Goal: Information Seeking & Learning: Understand process/instructions

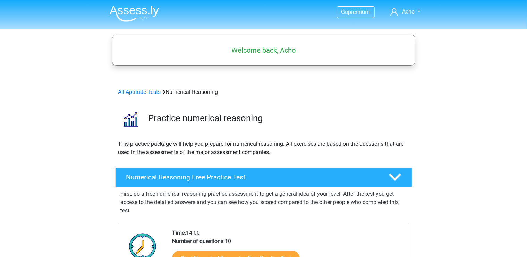
scroll to position [69, 0]
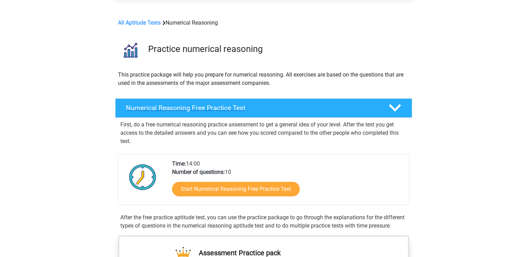
click at [245, 112] on h4 "Numerical Reasoning Free Practice Test" at bounding box center [251, 108] width 251 height 8
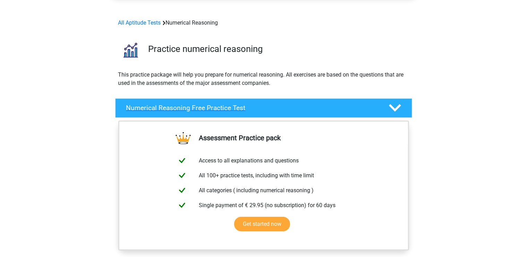
scroll to position [208, 0]
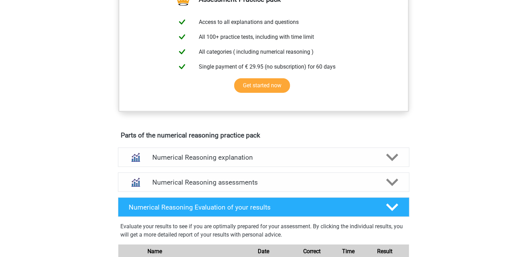
click at [468, 201] on div "Go premium Acho tchourkin@hotmail.com" at bounding box center [263, 207] width 527 height 830
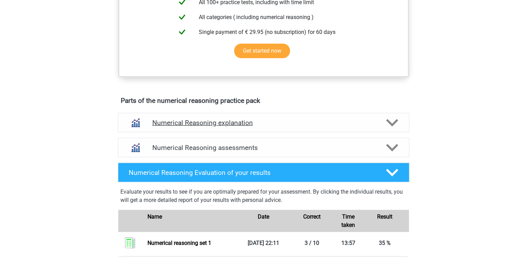
click at [390, 132] on div "Numerical Reasoning explanation" at bounding box center [263, 122] width 291 height 19
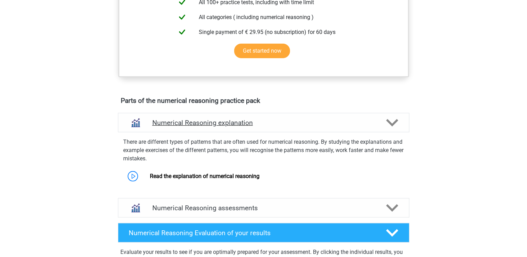
scroll to position [382, 0]
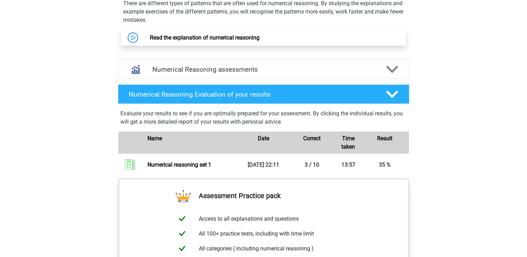
click at [257, 41] on link "Read the explanation of numerical reasoning" at bounding box center [205, 37] width 110 height 7
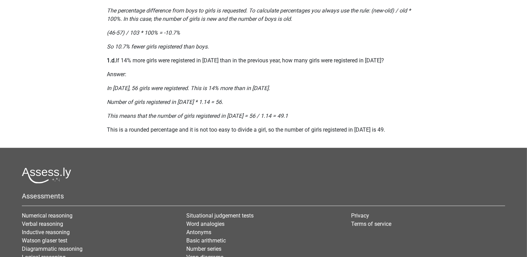
scroll to position [694, 0]
